Goal: Transaction & Acquisition: Purchase product/service

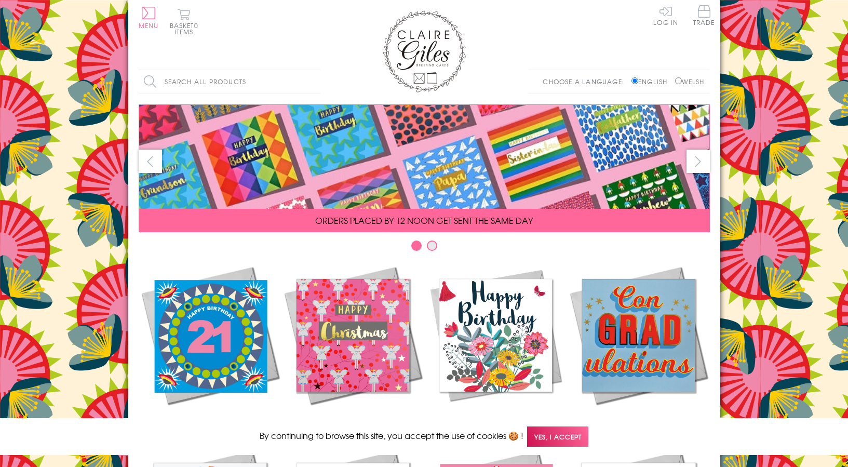
scroll to position [430, 0]
